Goal: Task Accomplishment & Management: Complete application form

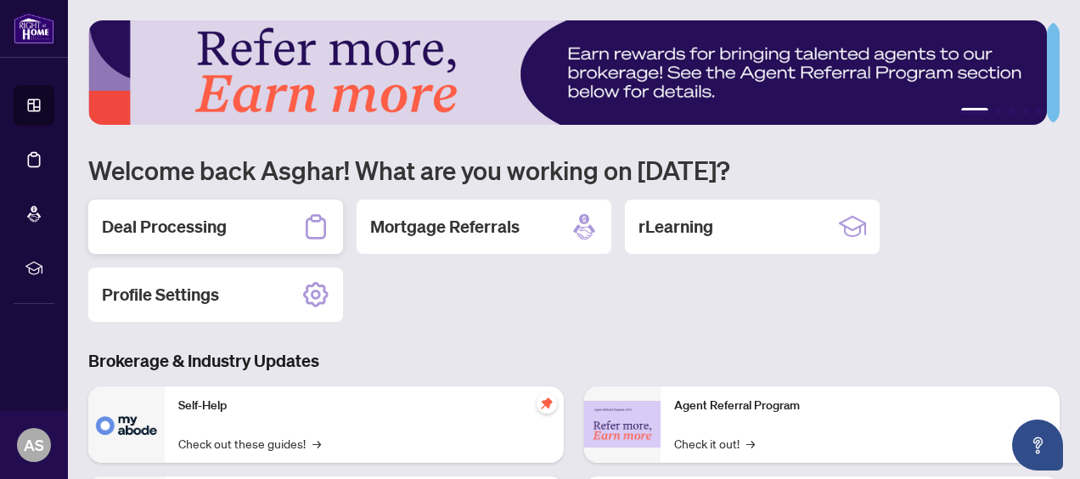
click at [233, 223] on div "Deal Processing" at bounding box center [215, 226] width 255 height 54
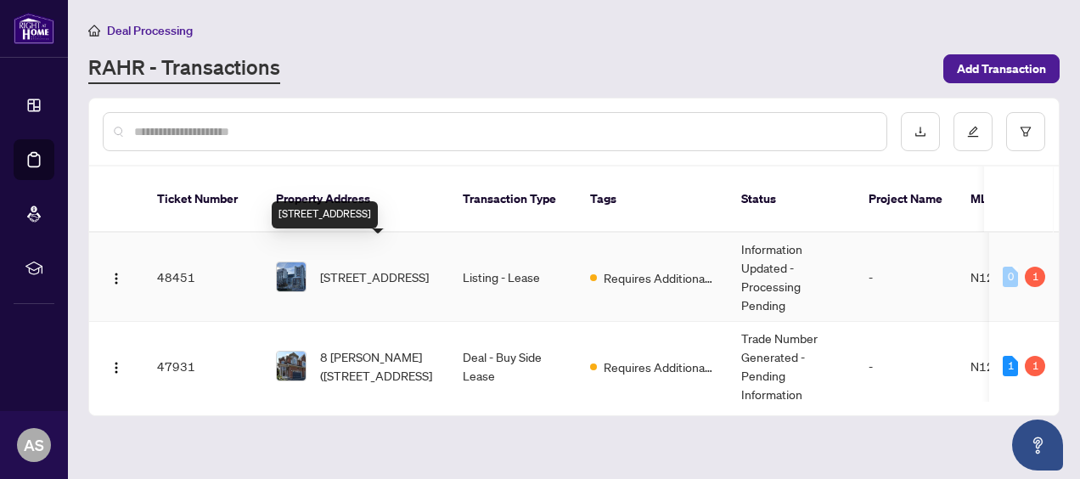
click at [335, 267] on span "[STREET_ADDRESS]" at bounding box center [374, 276] width 109 height 19
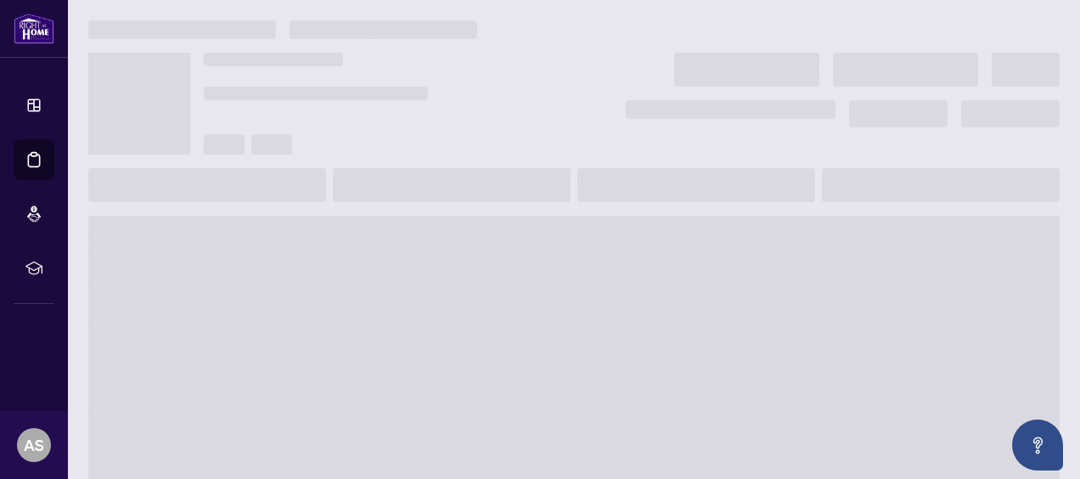
click at [335, 255] on span at bounding box center [573, 352] width 971 height 272
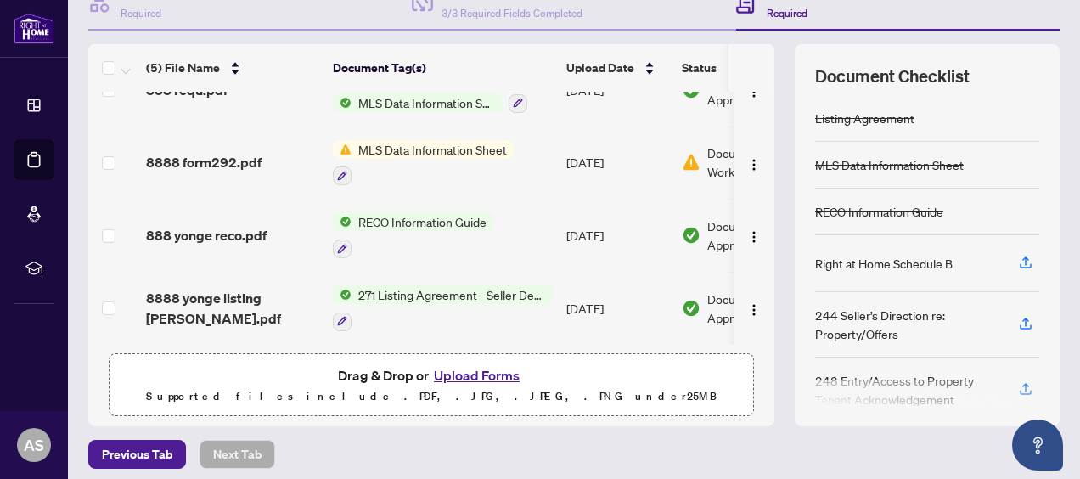
scroll to position [255, 0]
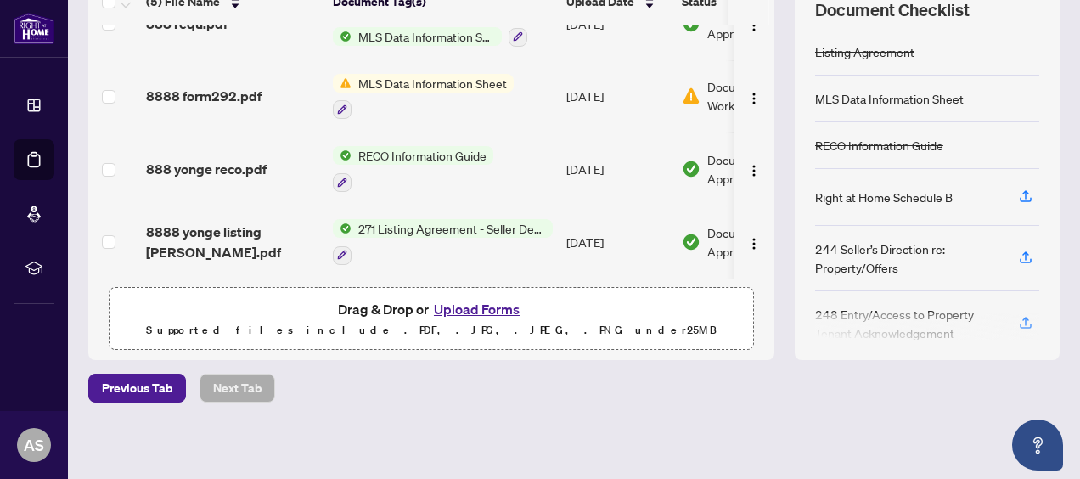
click at [470, 300] on button "Upload Forms" at bounding box center [477, 309] width 96 height 22
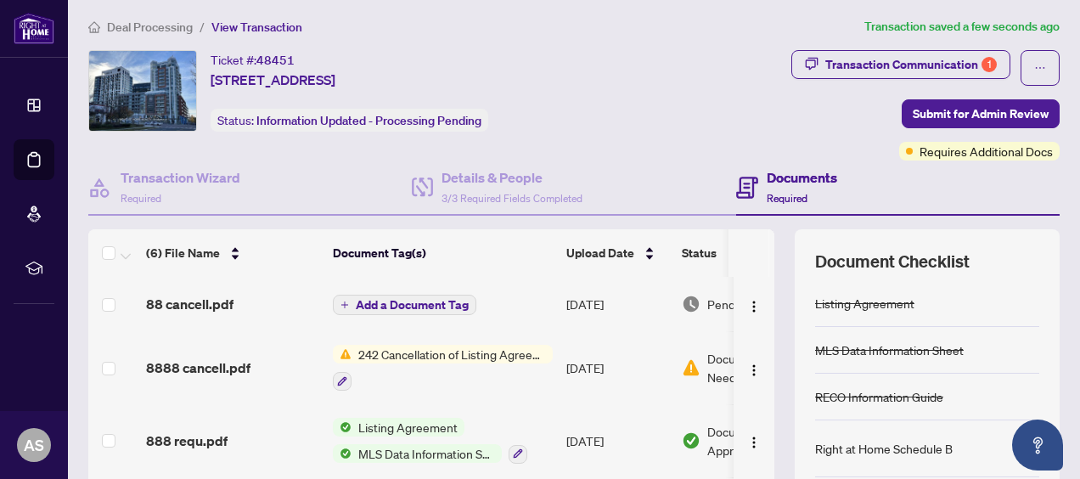
scroll to position [0, 0]
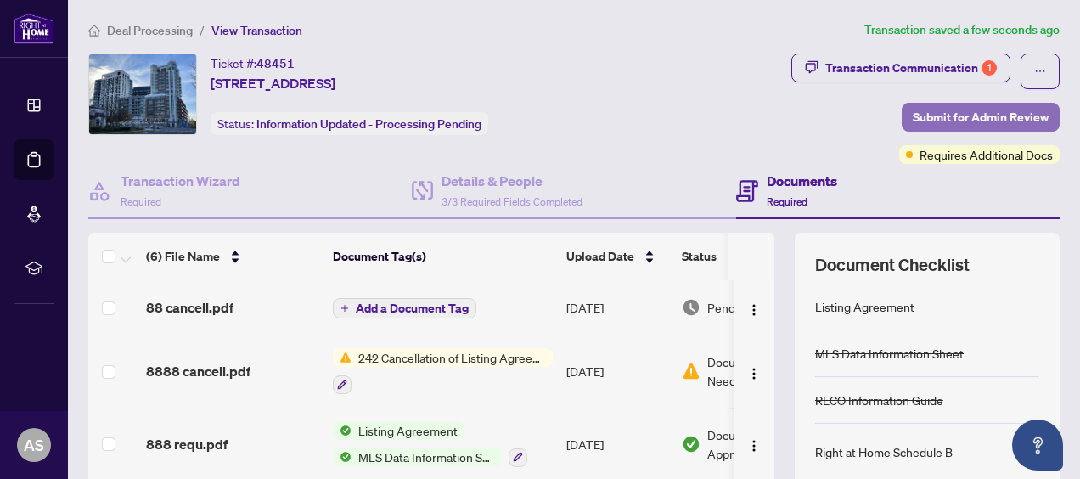
click at [960, 109] on span "Submit for Admin Review" at bounding box center [980, 117] width 136 height 27
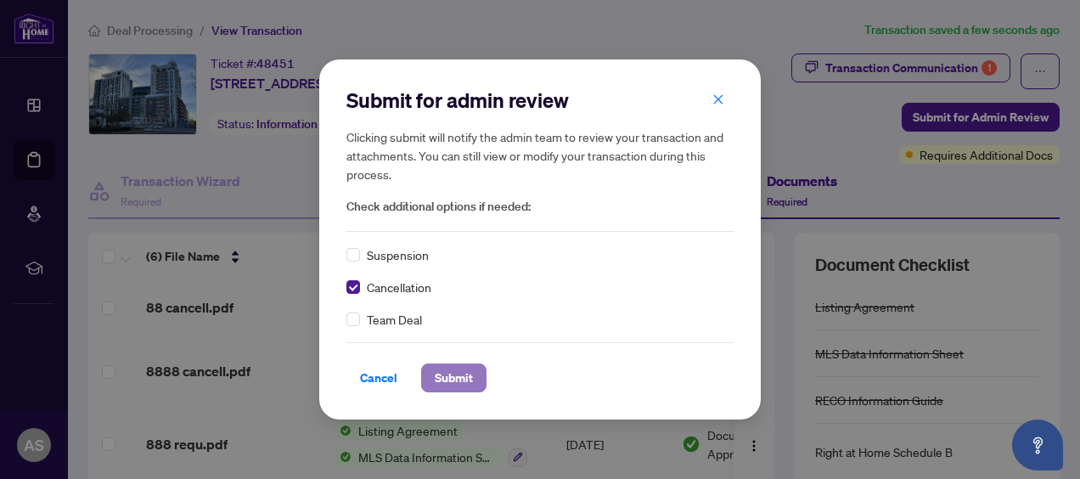
click at [448, 373] on span "Submit" at bounding box center [454, 377] width 38 height 27
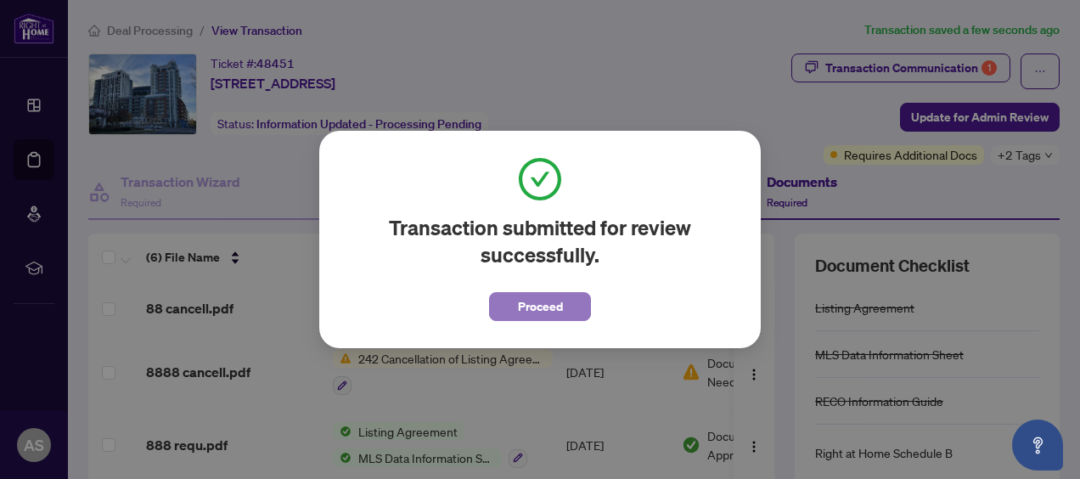
click at [540, 309] on span "Proceed" at bounding box center [540, 306] width 45 height 27
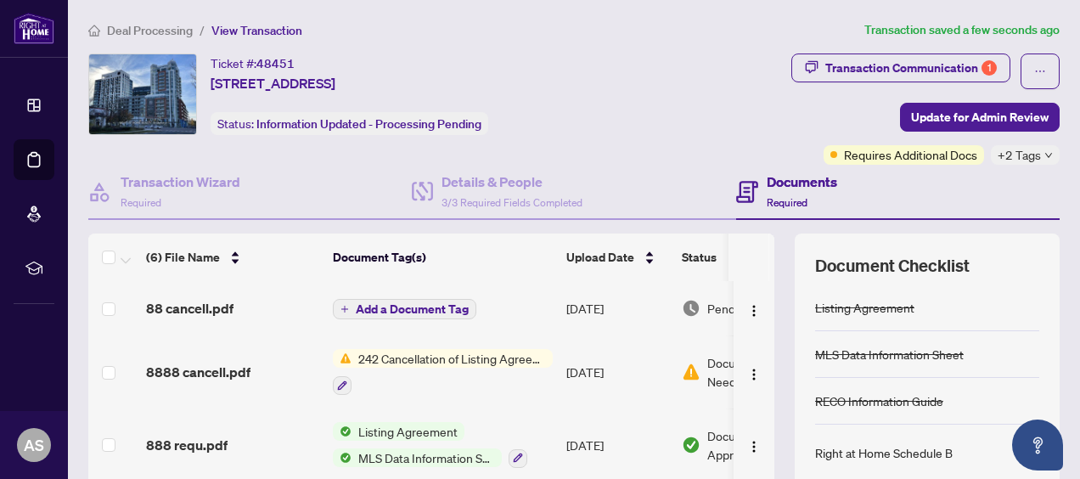
click at [704, 68] on div "Transaction Communication 1 Update for Admin Review Requires Additional Docs +2…" at bounding box center [851, 108] width 417 height 111
click at [684, 76] on div "Transaction Communication 1 Update for Admin Review Requires Additional Docs +2…" at bounding box center [851, 108] width 417 height 111
